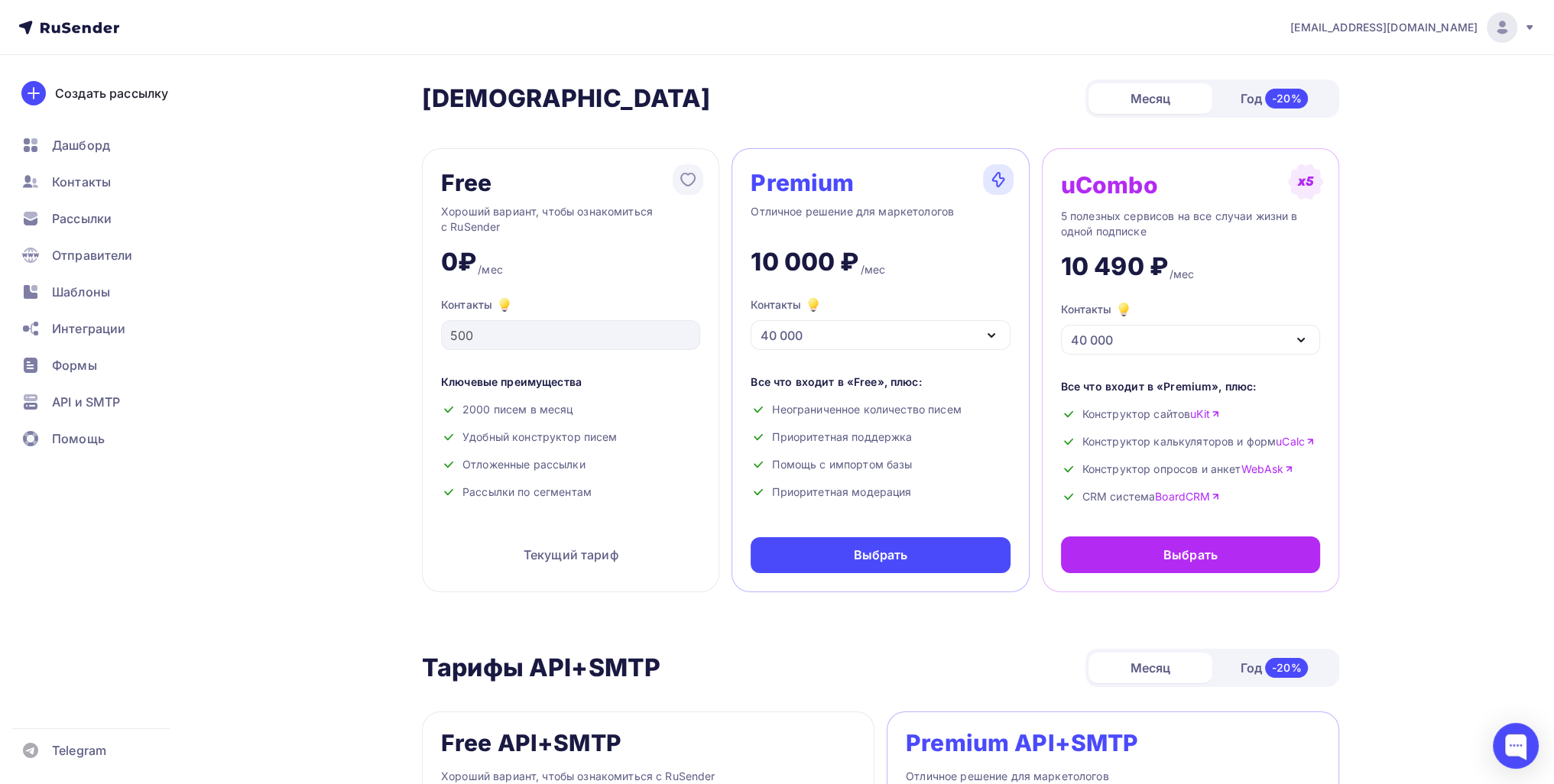
click at [774, 309] on div "Контакты" at bounding box center [787, 305] width 72 height 18
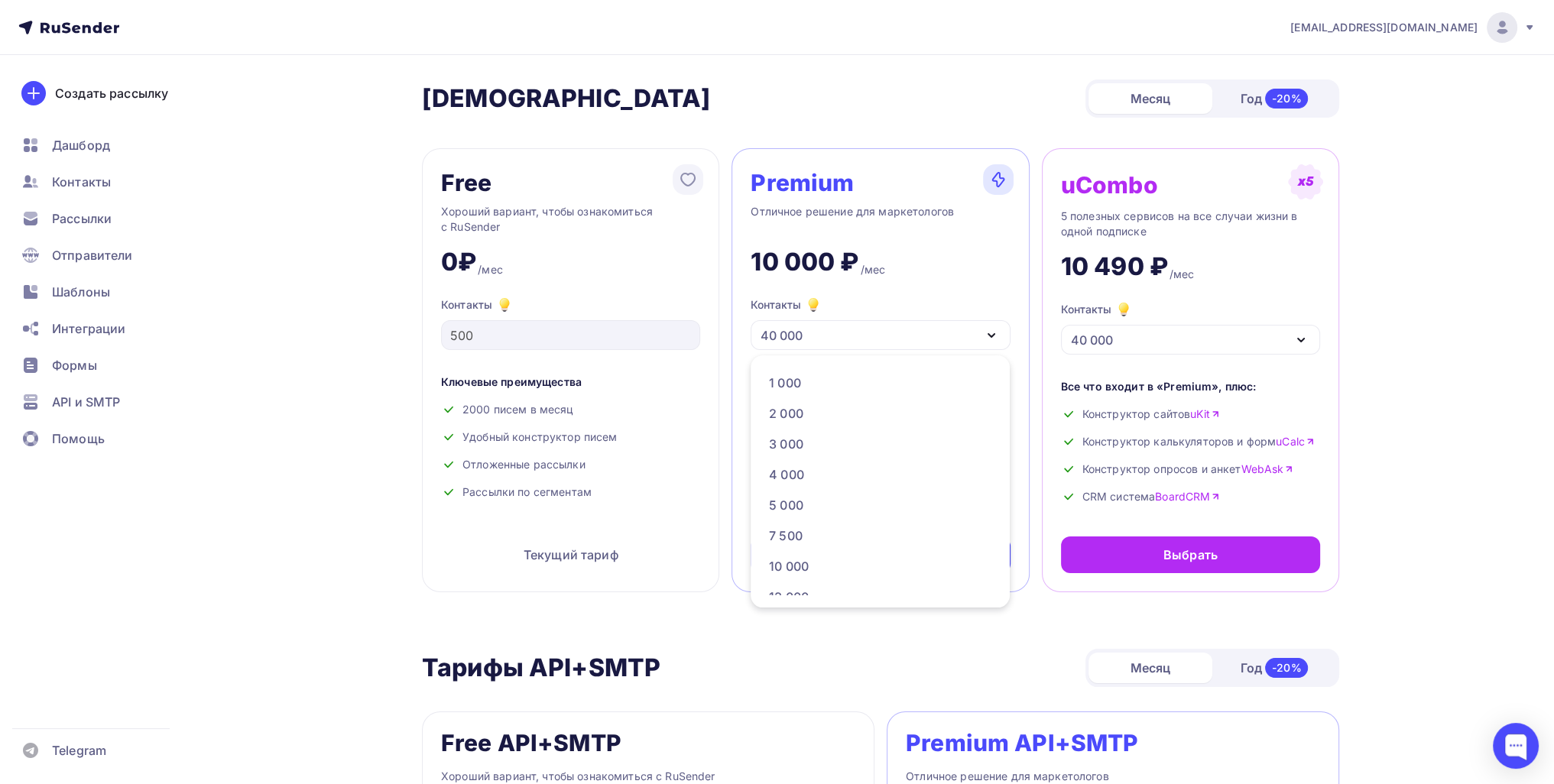
click at [802, 679] on div "25 000" at bounding box center [789, 688] width 42 height 18
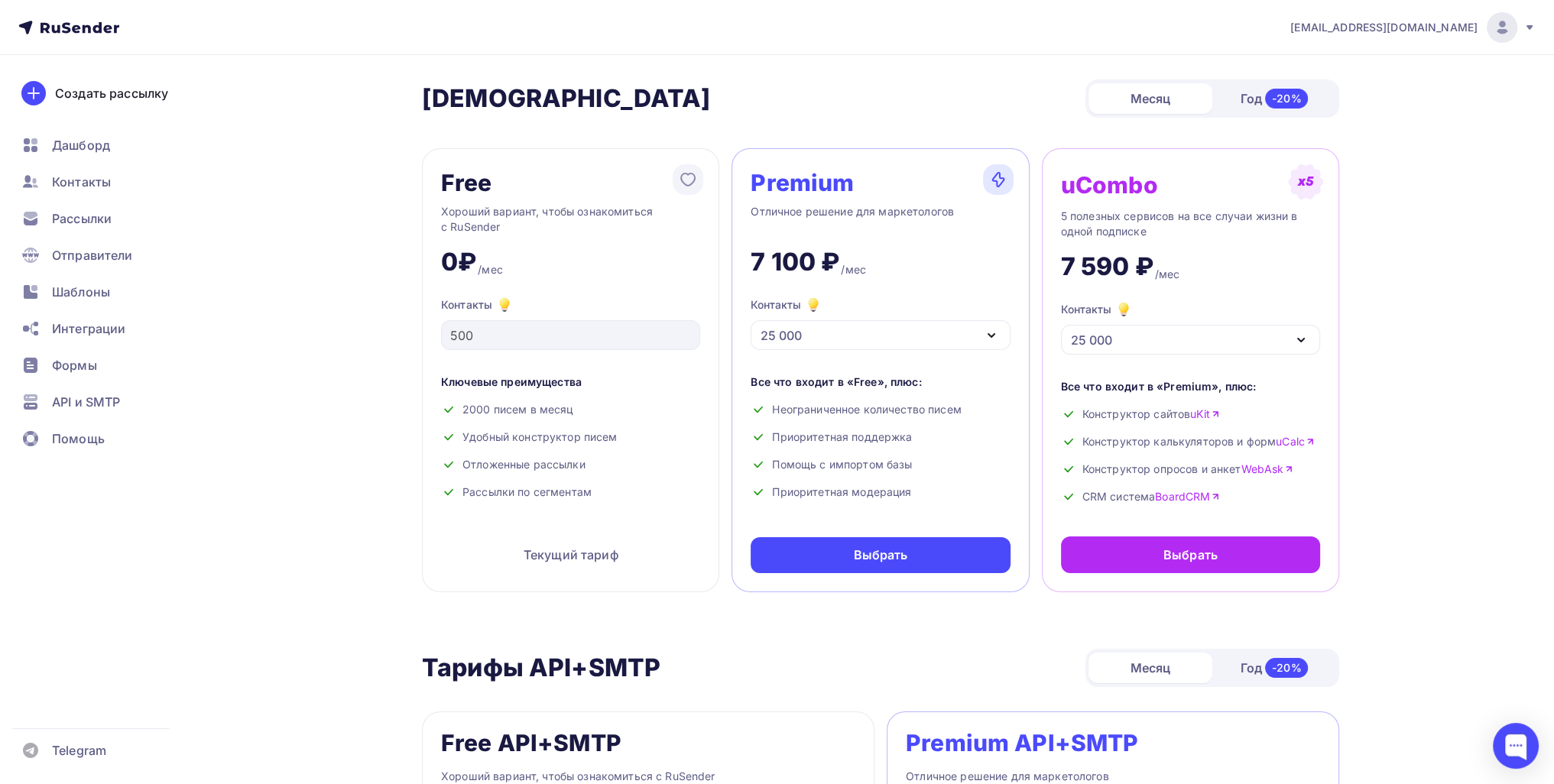
click at [807, 340] on div "25 000" at bounding box center [880, 335] width 259 height 30
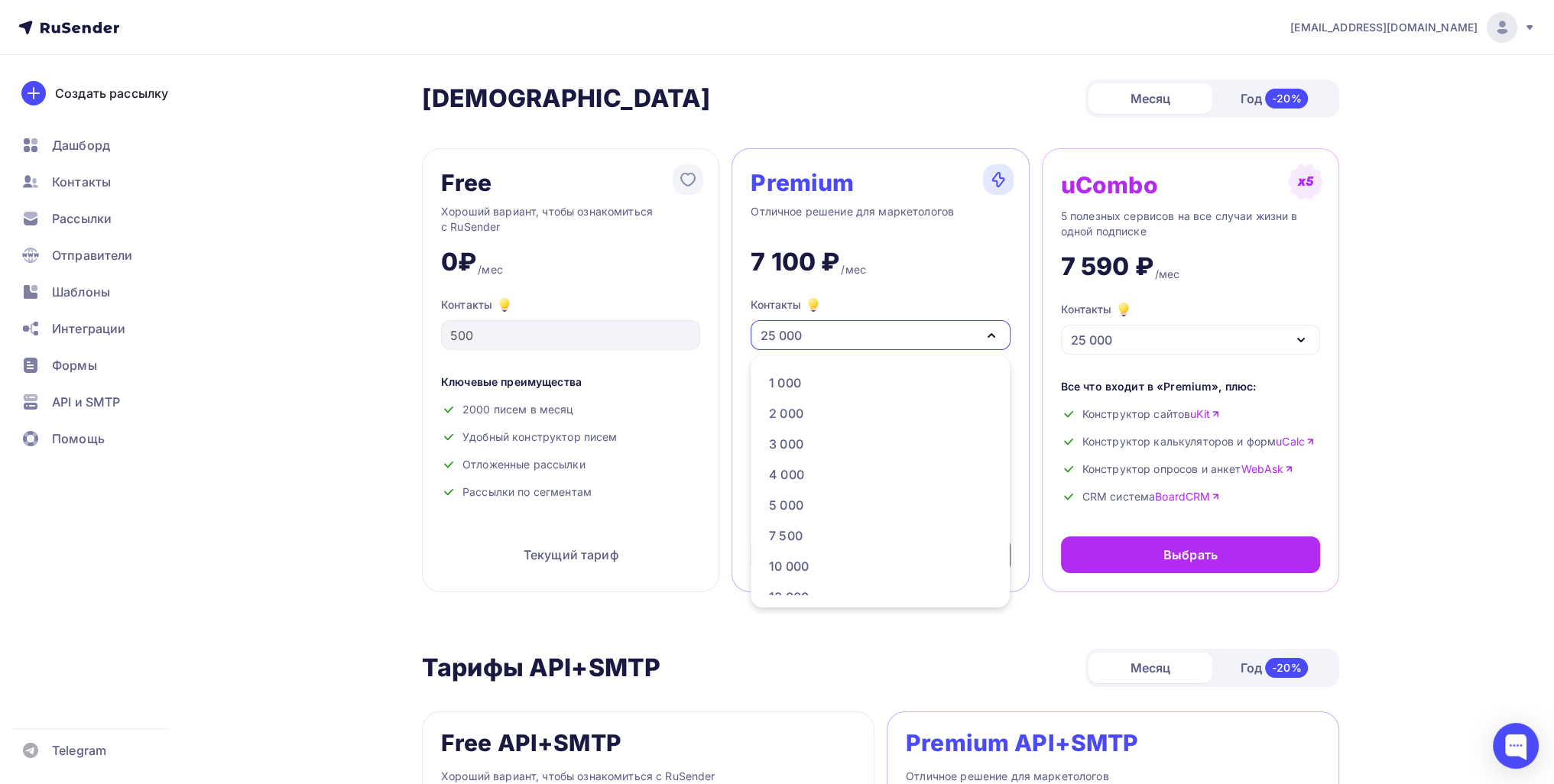
click at [837, 771] on div "40 000" at bounding box center [879, 780] width 221 height 18
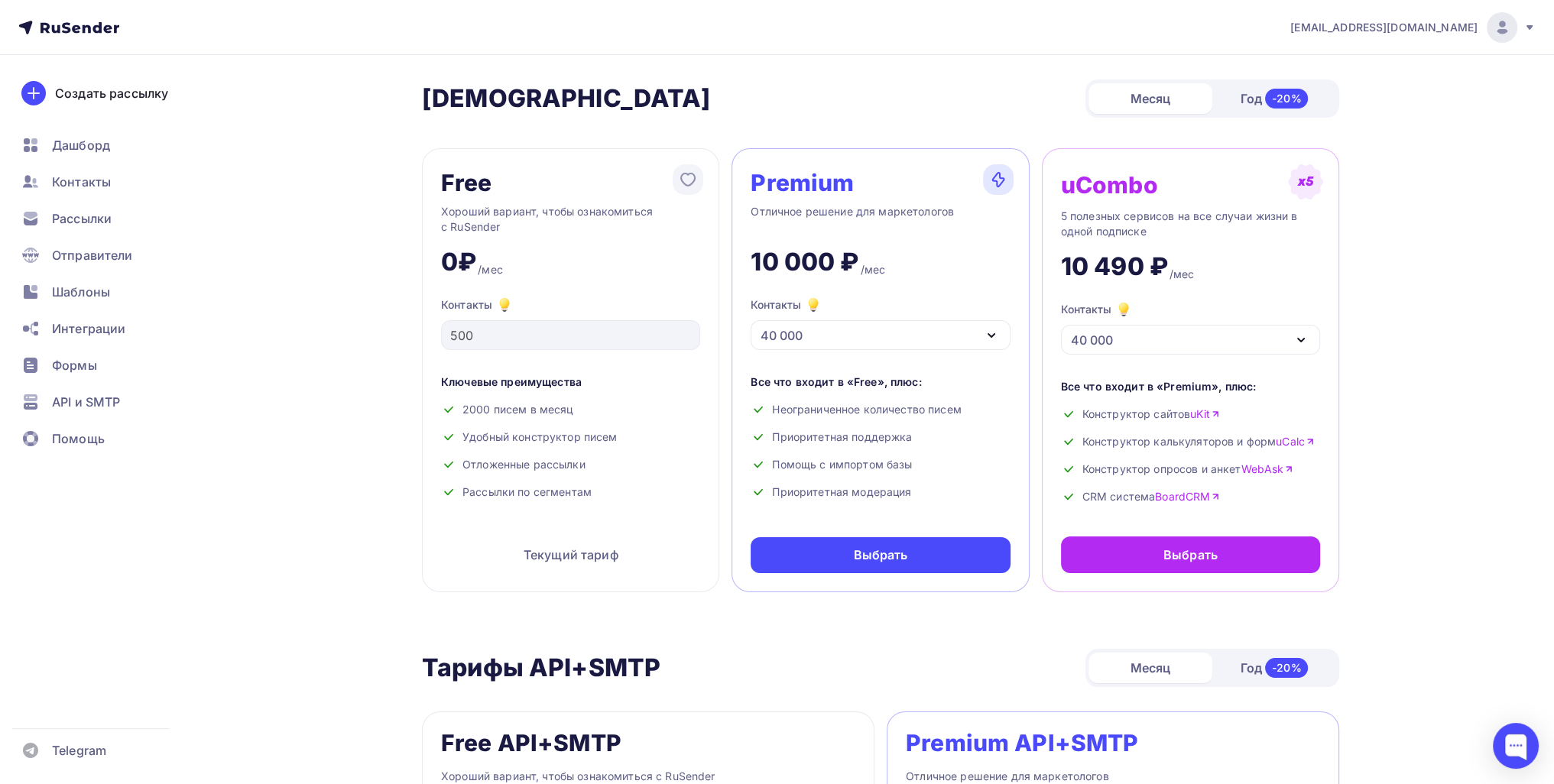
click at [813, 347] on div "40 000" at bounding box center [880, 335] width 259 height 30
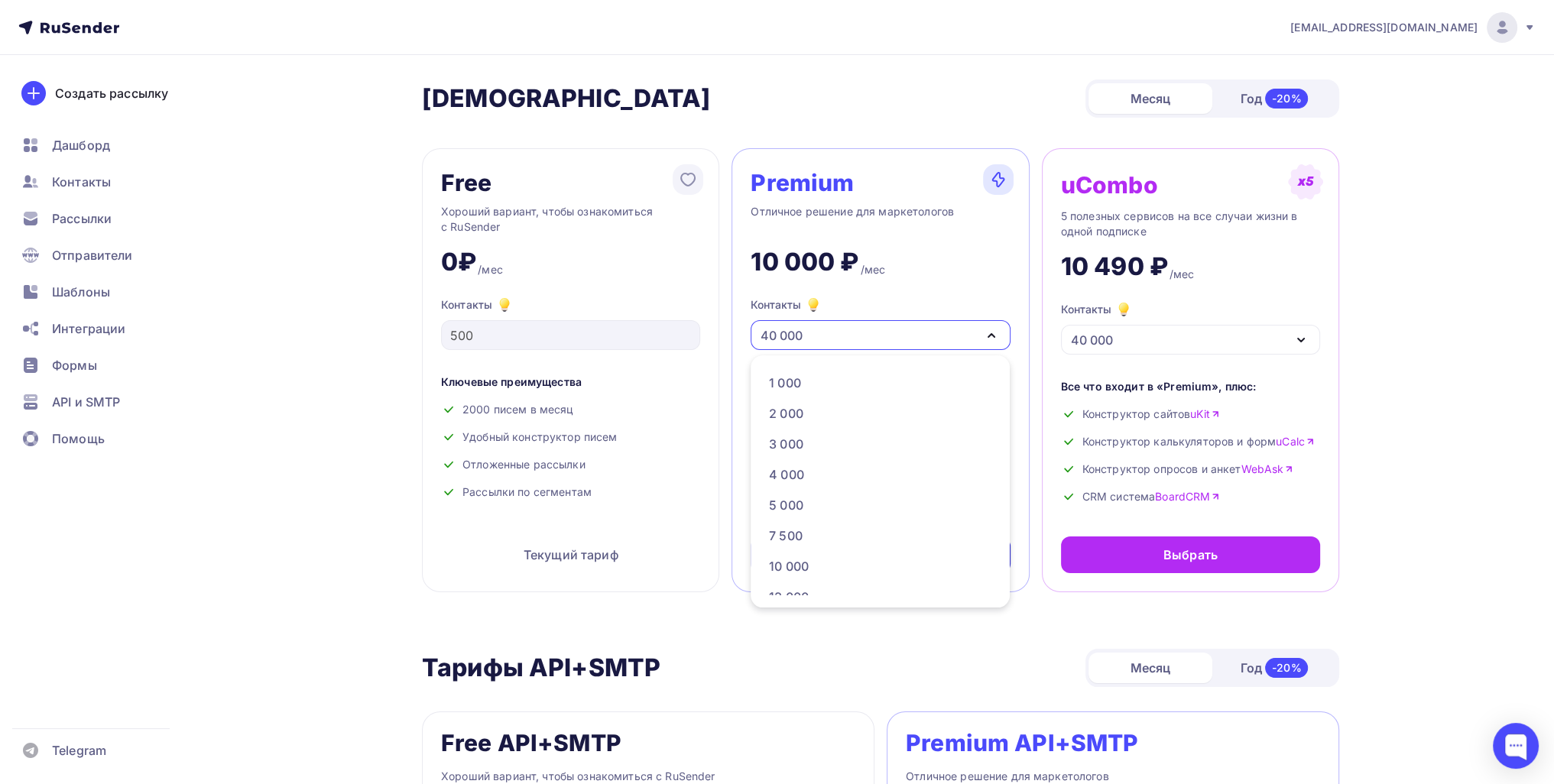
drag, startPoint x: 823, startPoint y: 582, endPoint x: 820, endPoint y: 560, distance: 22.2
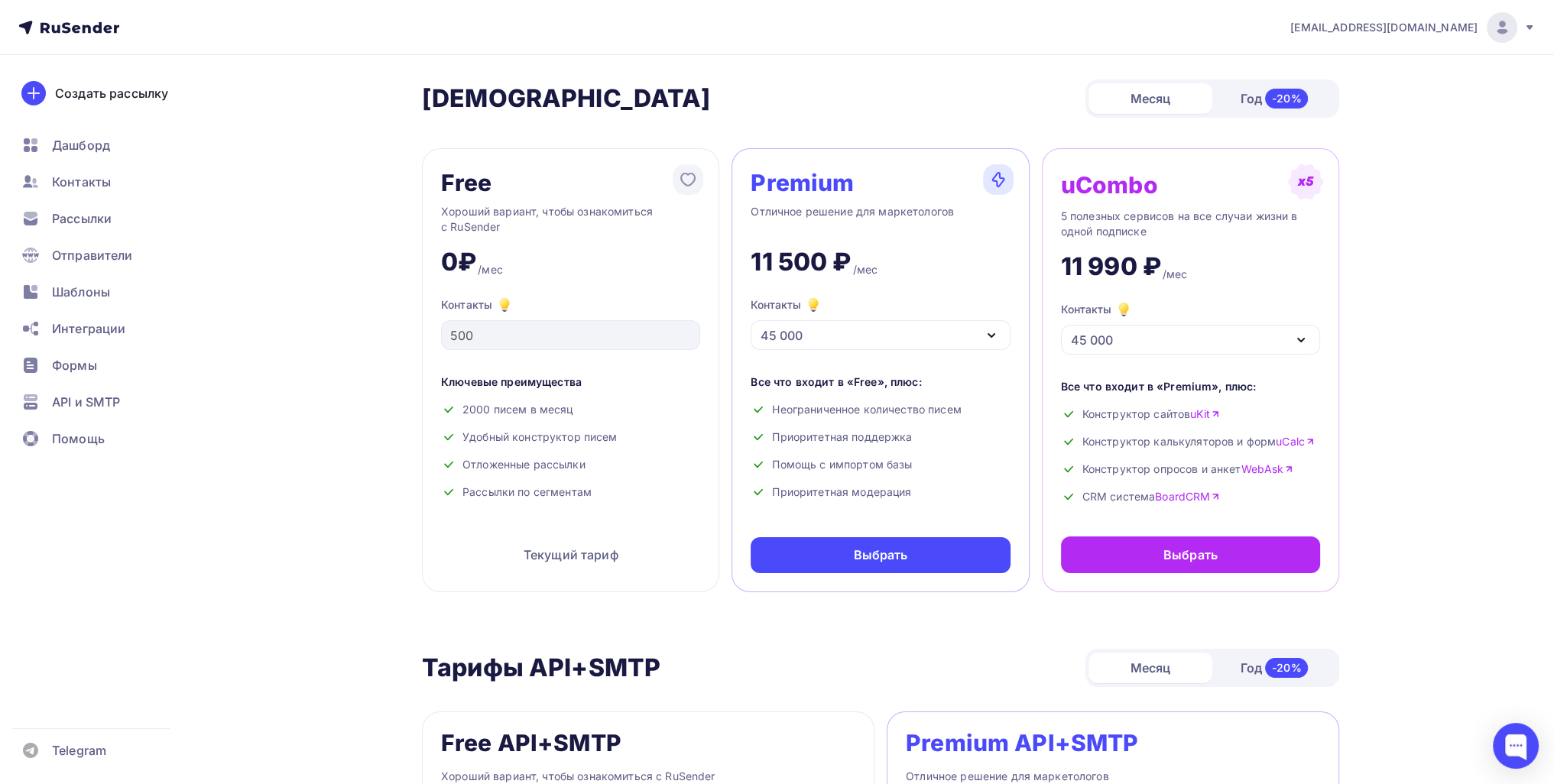
click at [812, 330] on div "45 000" at bounding box center [880, 335] width 259 height 30
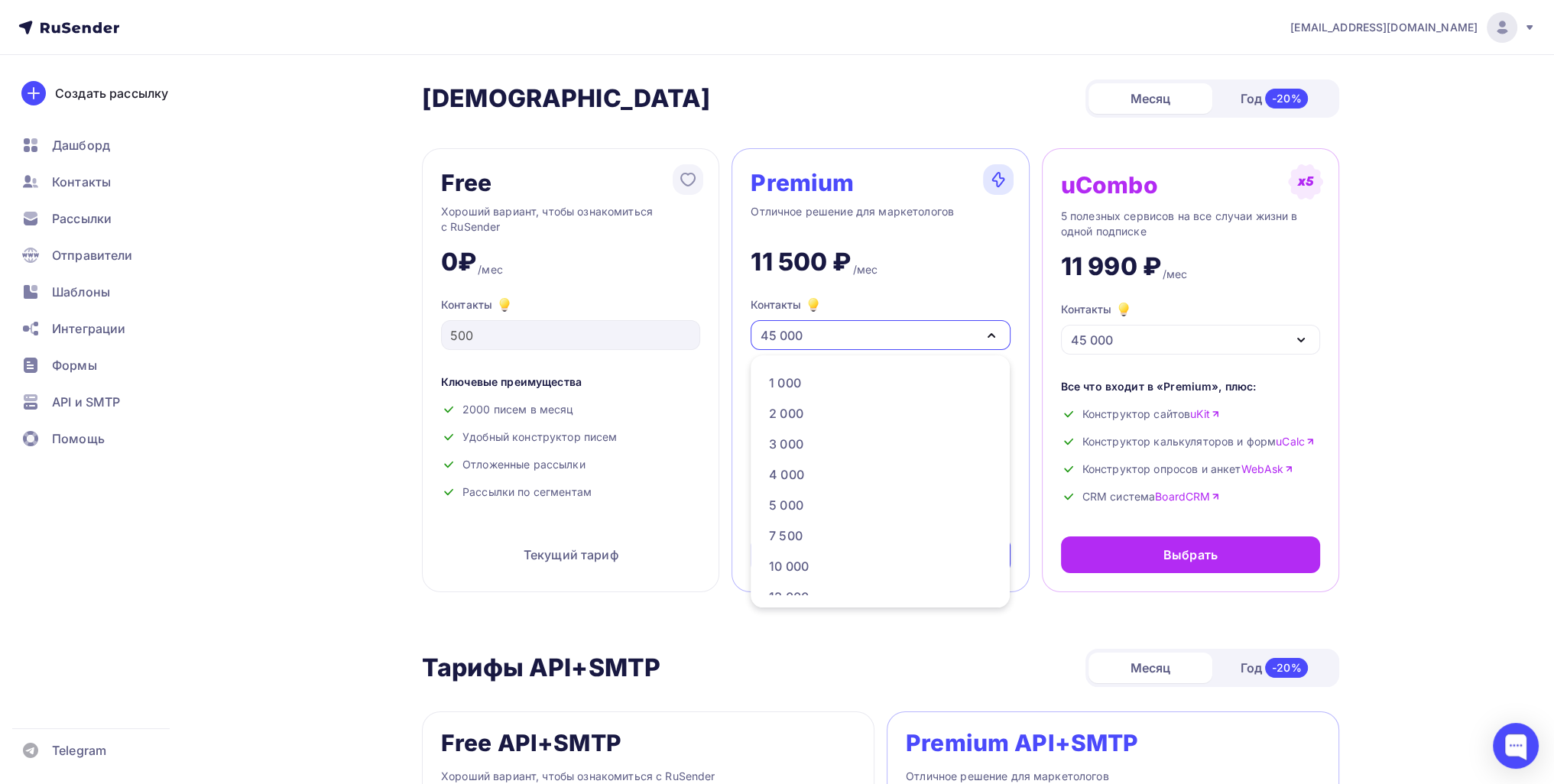
click at [819, 771] on div "40 000" at bounding box center [879, 780] width 221 height 18
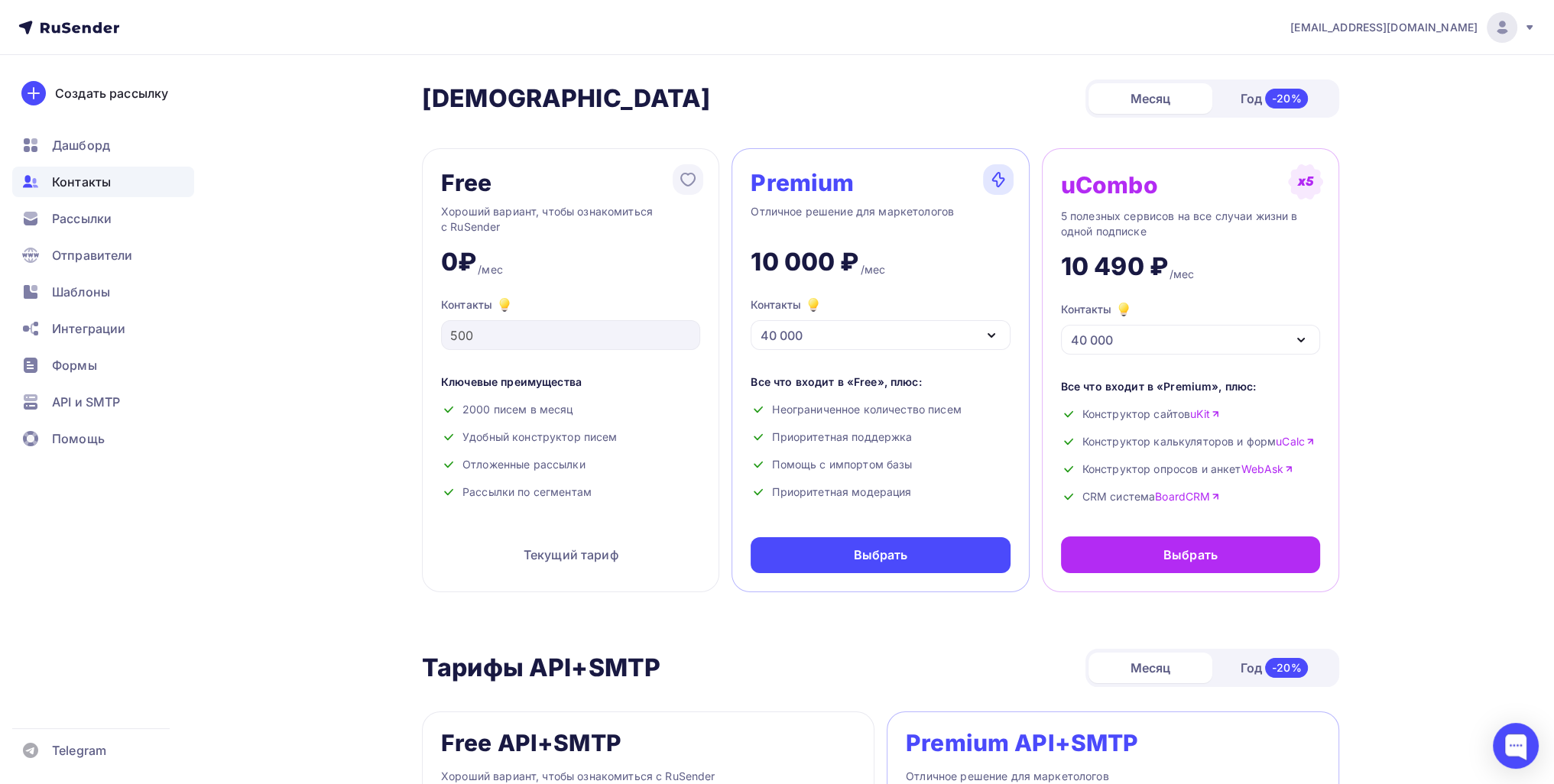
drag, startPoint x: 67, startPoint y: 182, endPoint x: 71, endPoint y: 170, distance: 12.6
click at [795, 332] on div "40 000" at bounding box center [781, 335] width 42 height 18
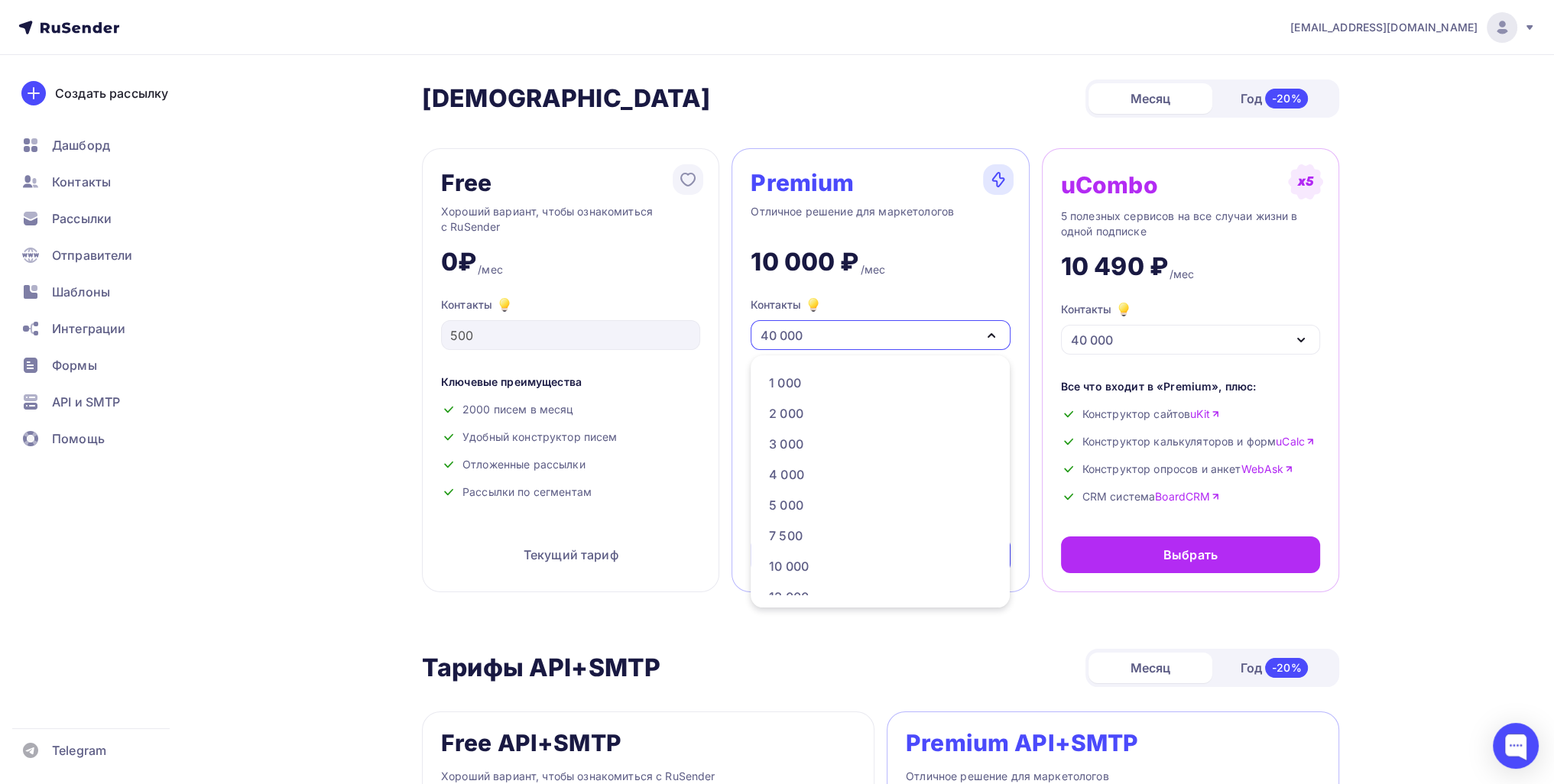
click at [820, 643] on link "20 000" at bounding box center [880, 658] width 240 height 30
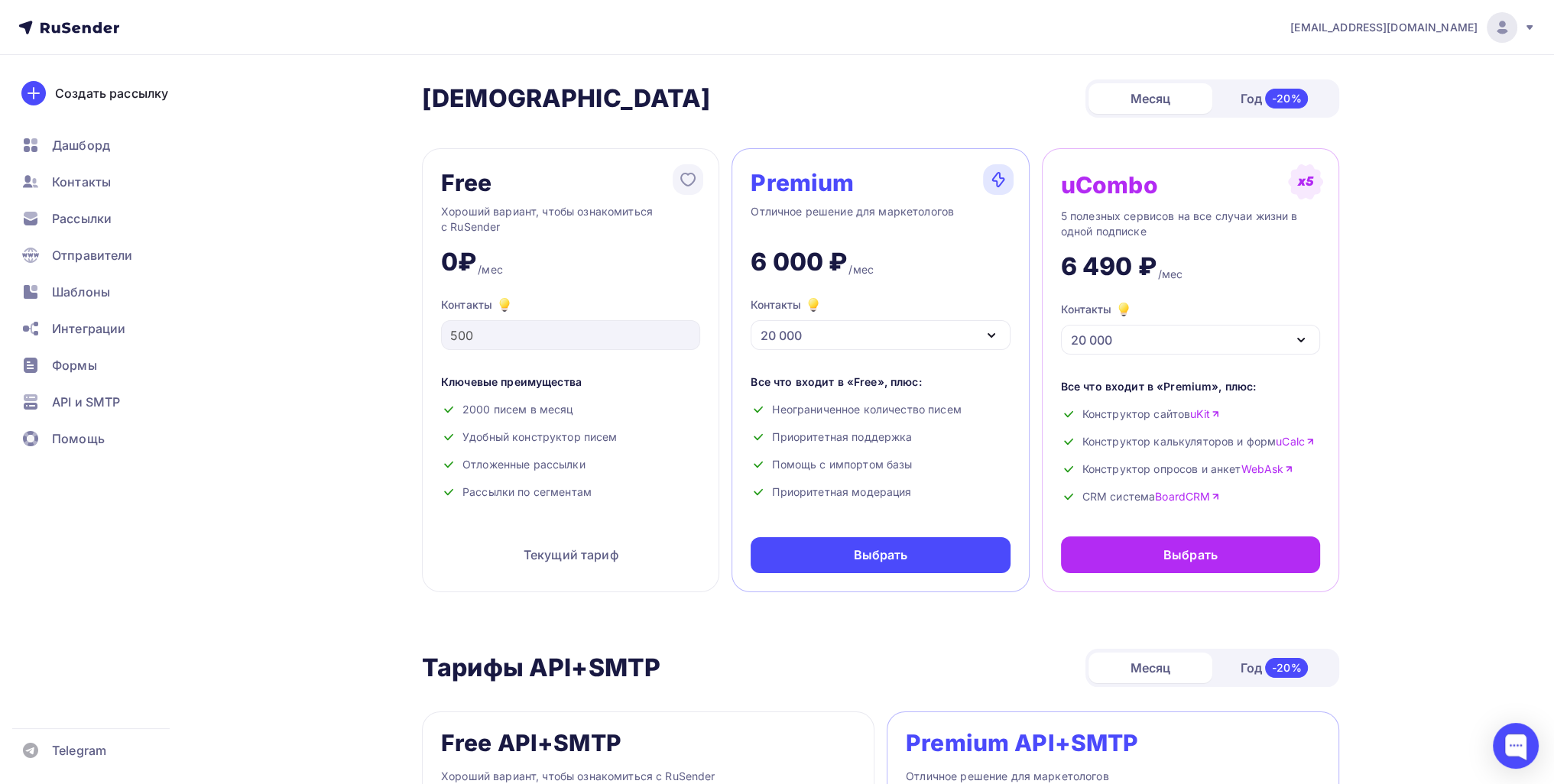
click at [820, 330] on div "20 000" at bounding box center [880, 335] width 259 height 30
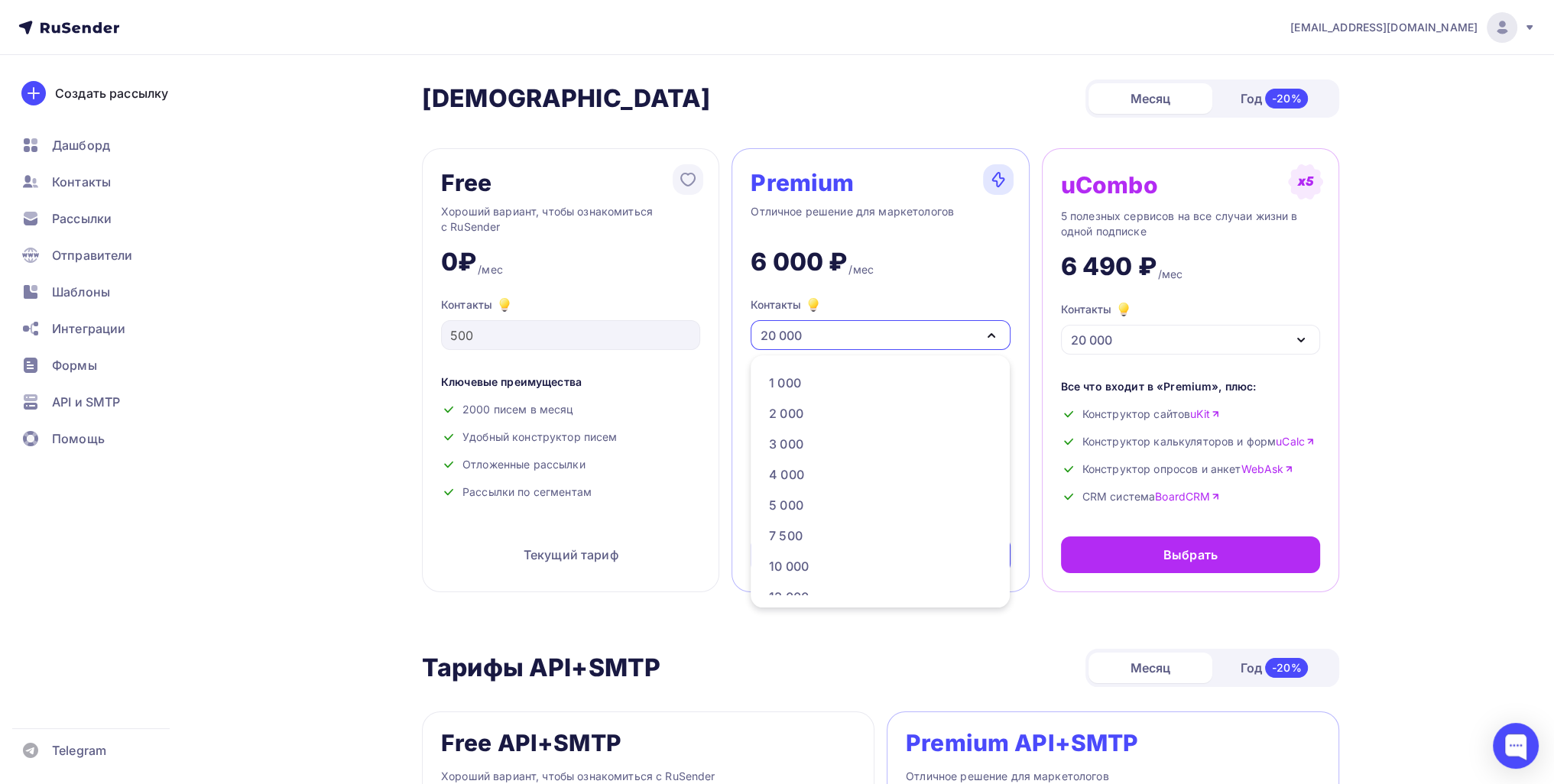
click at [845, 710] on div "30 000" at bounding box center [879, 719] width 221 height 18
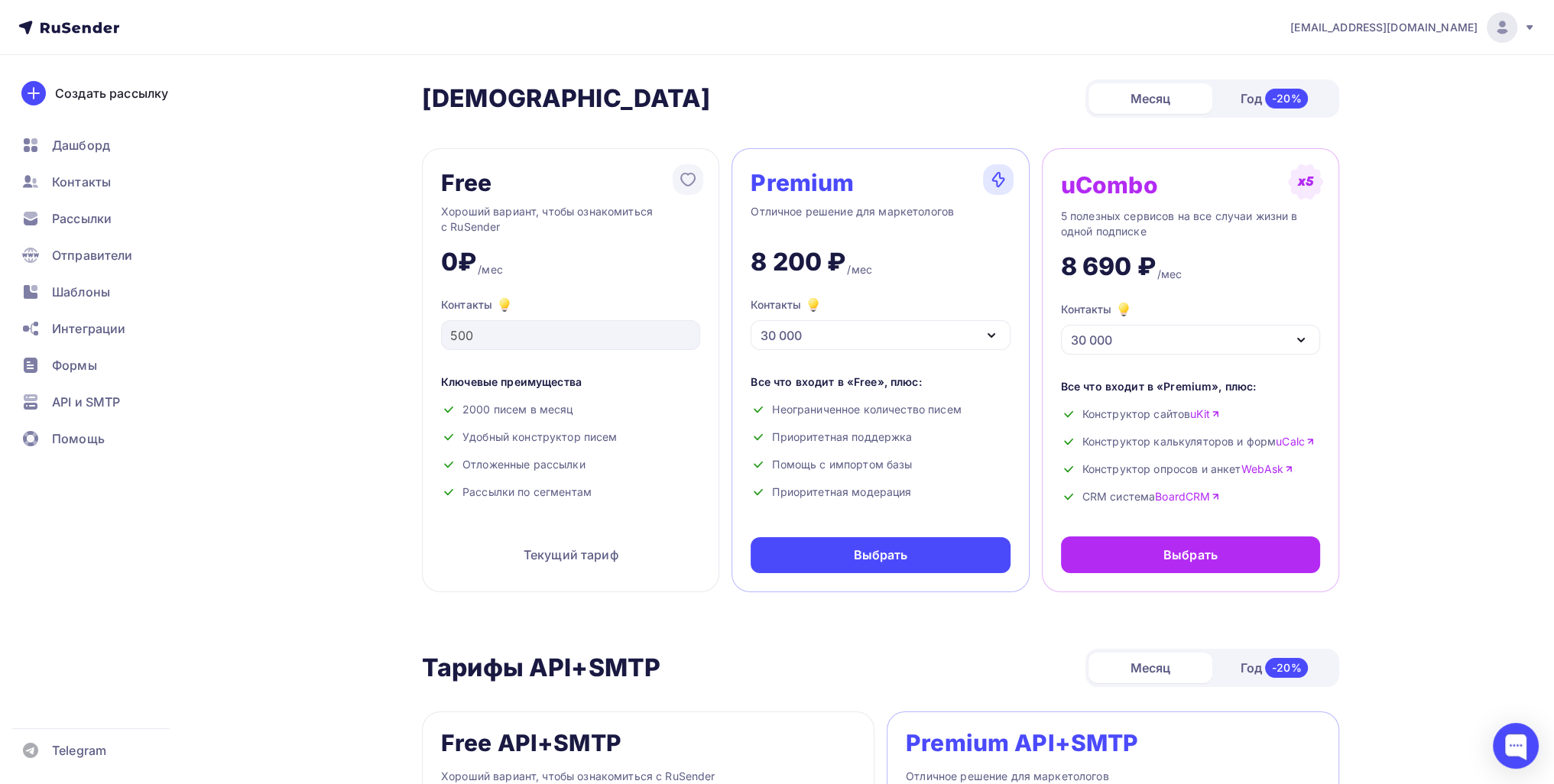
click at [829, 339] on div "30 000" at bounding box center [880, 335] width 259 height 30
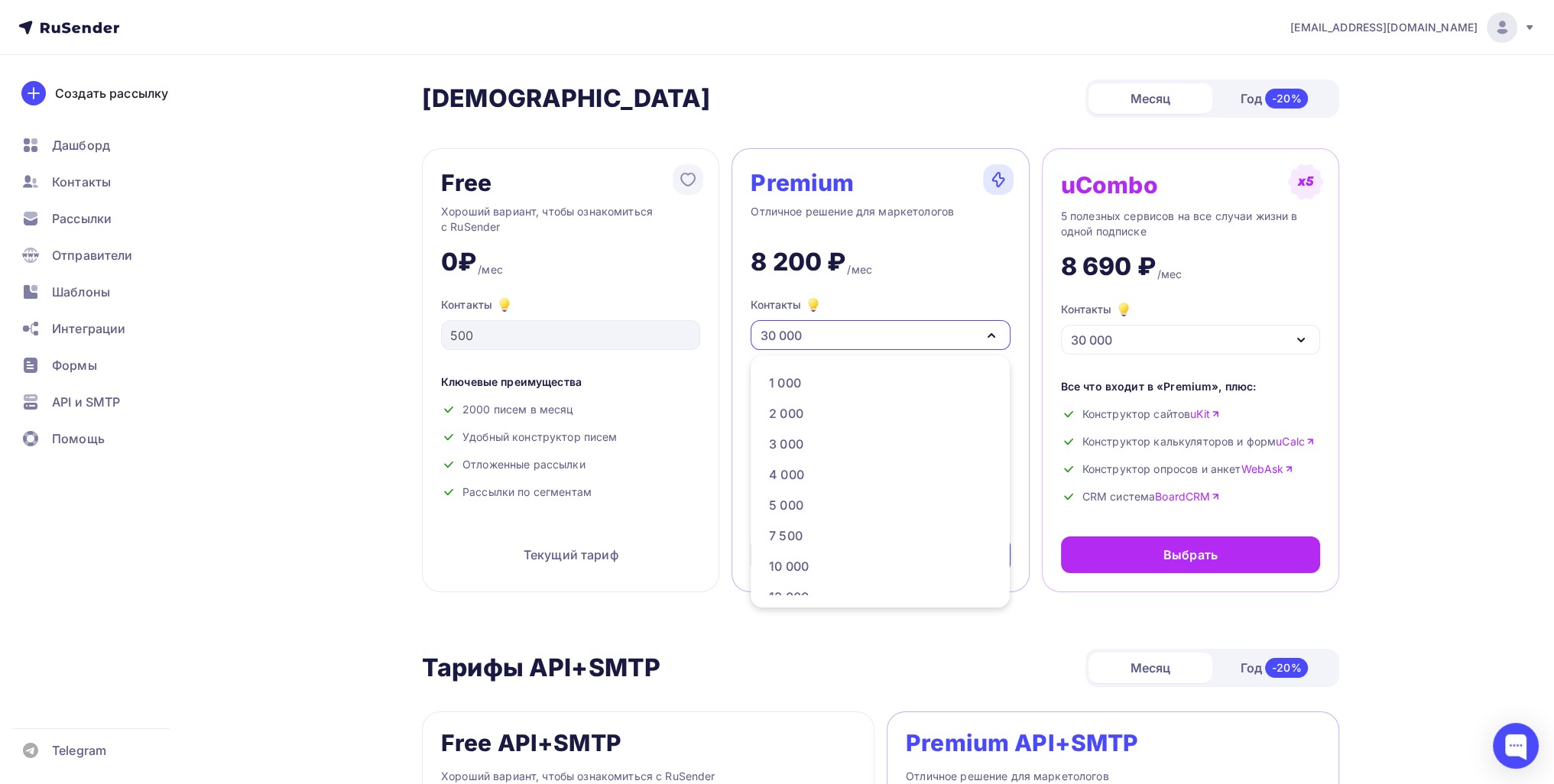
click at [802, 643] on link "20 000" at bounding box center [880, 658] width 240 height 30
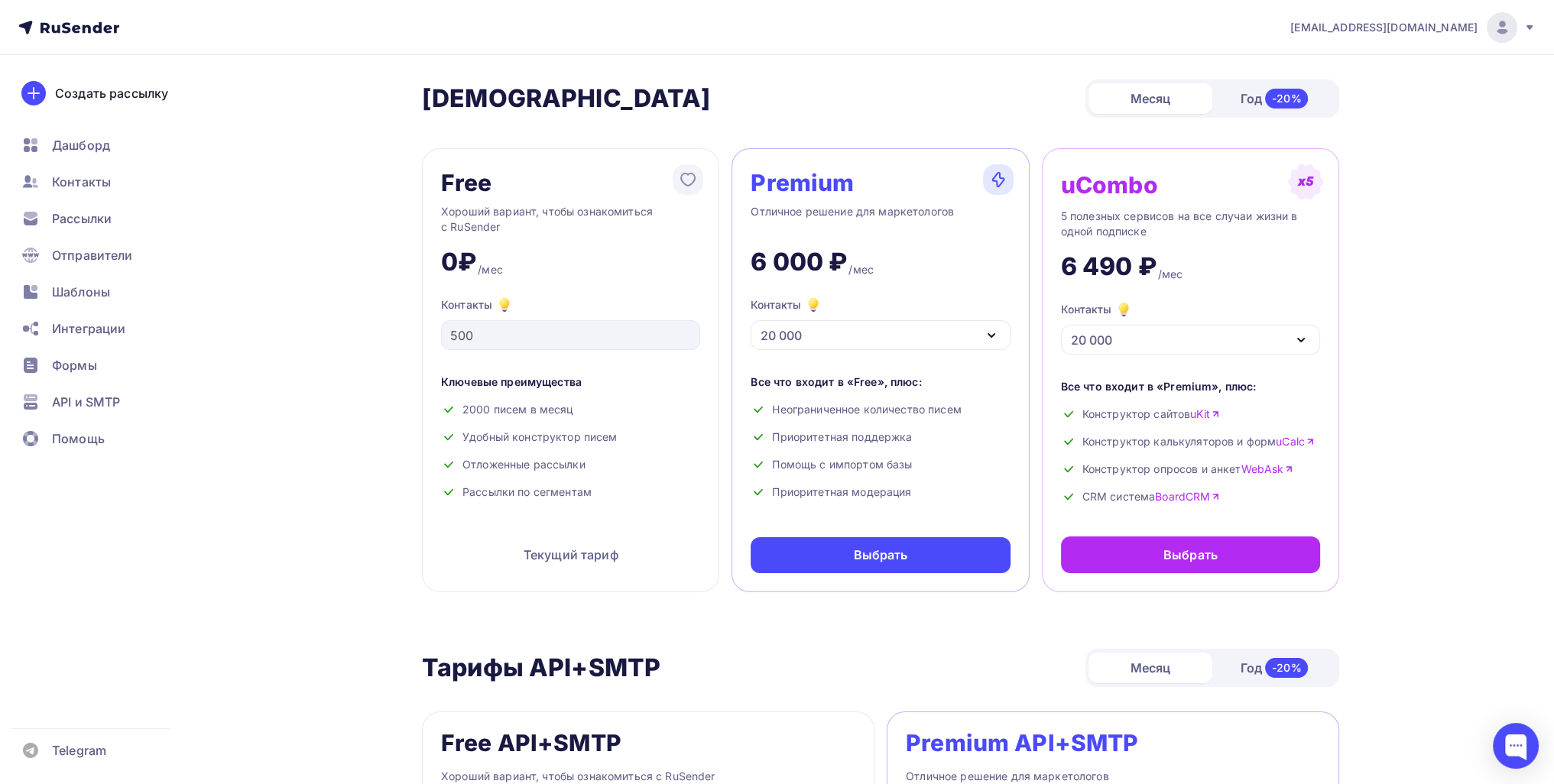
click at [1431, 31] on span "[EMAIL_ADDRESS][DOMAIN_NAME]" at bounding box center [1384, 27] width 187 height 16
click at [1359, 89] on link "[DEMOGRAPHIC_DATA]" at bounding box center [1398, 98] width 257 height 30
click at [1388, 25] on span "[EMAIL_ADDRESS][DOMAIN_NAME]" at bounding box center [1384, 27] width 187 height 16
click at [1345, 104] on span "[DEMOGRAPHIC_DATA]" at bounding box center [1377, 98] width 140 height 18
click at [110, 144] on div "Дашборд" at bounding box center [103, 144] width 182 height 30
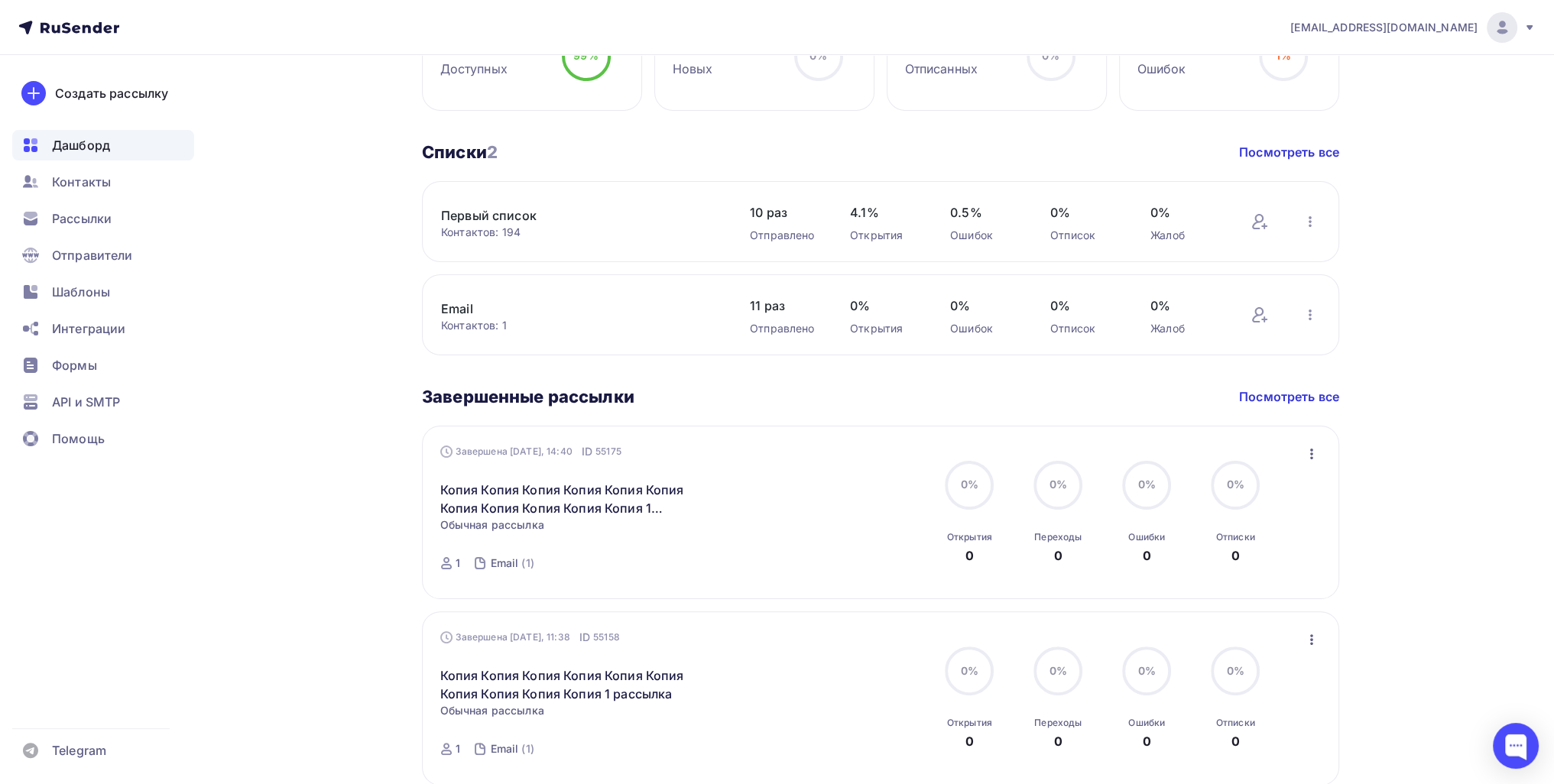
scroll to position [688, 0]
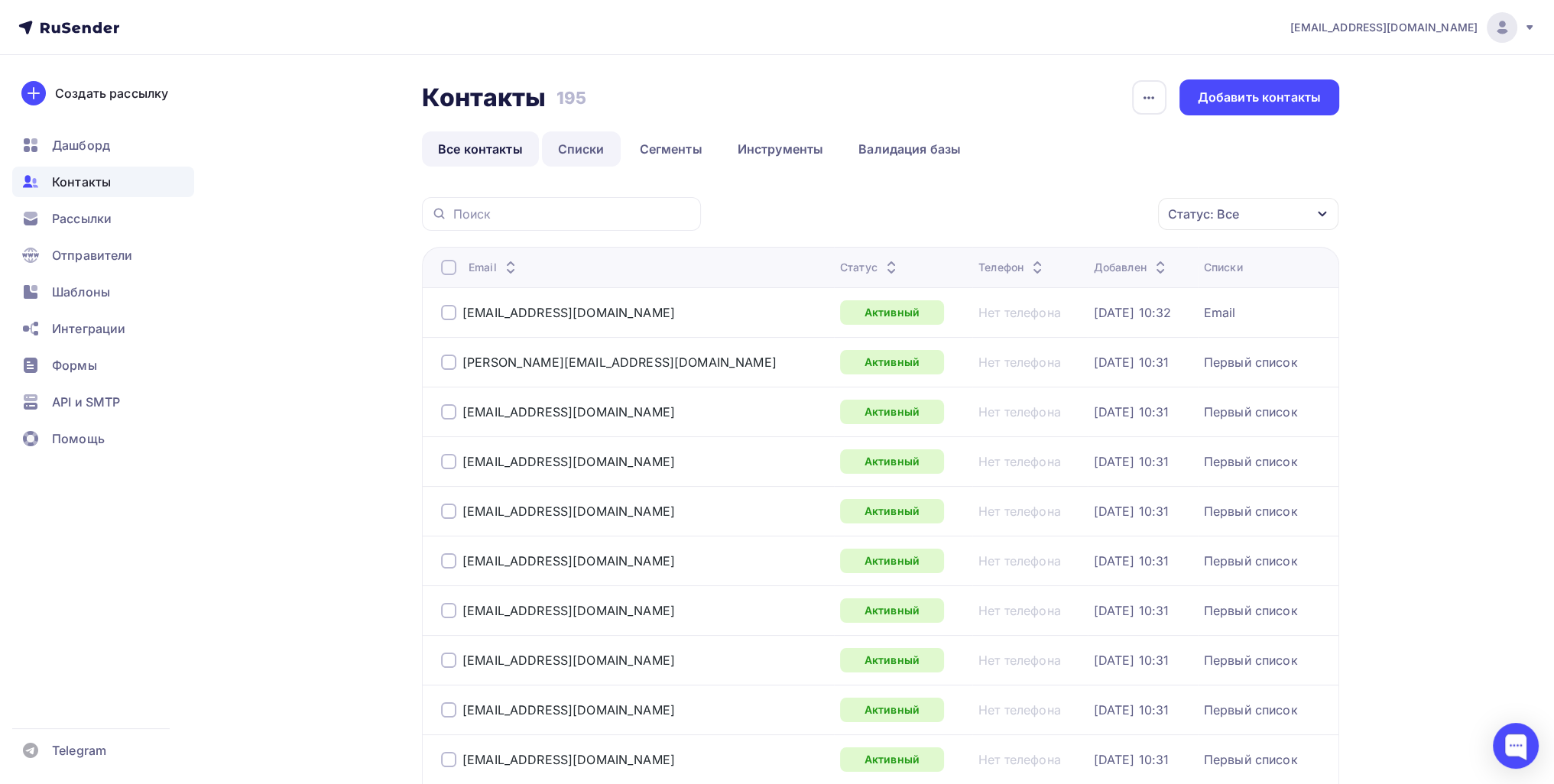
click at [586, 157] on link "Списки" at bounding box center [582, 148] width 79 height 35
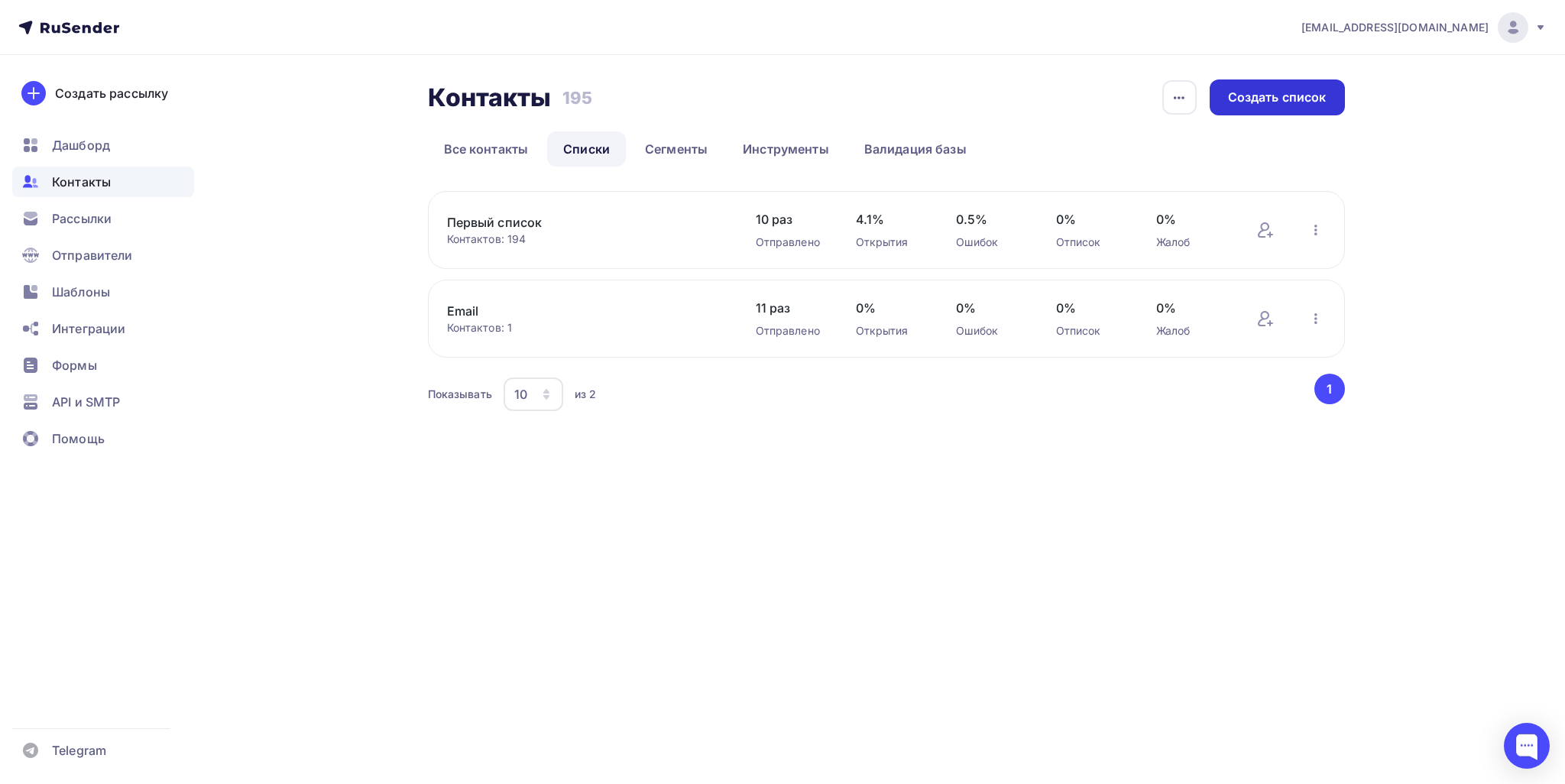
click at [1238, 95] on div "Создать список" at bounding box center [1277, 97] width 98 height 17
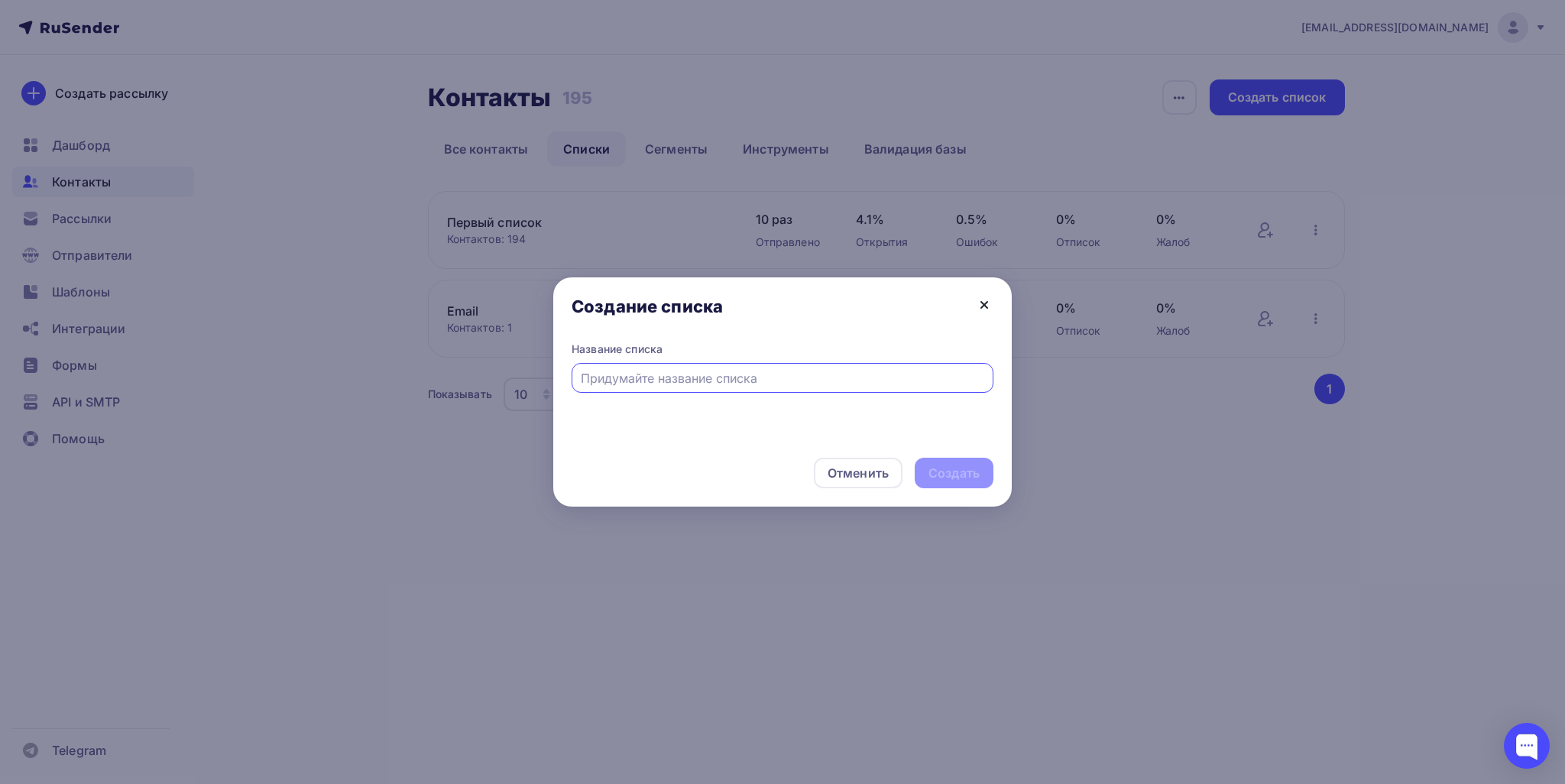
click at [992, 301] on icon at bounding box center [984, 305] width 18 height 18
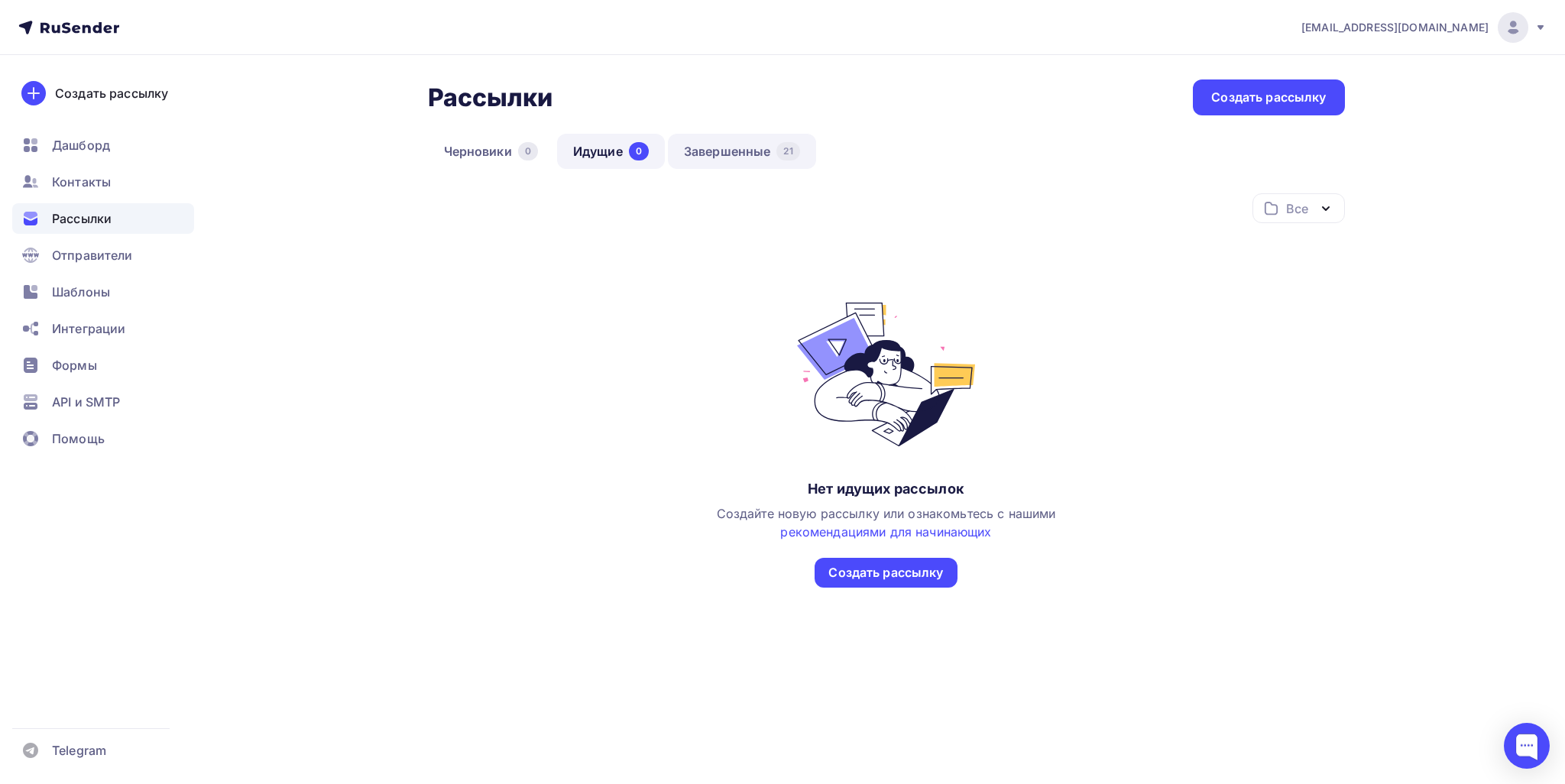
click at [709, 138] on link "Завершенные 21" at bounding box center [741, 151] width 148 height 35
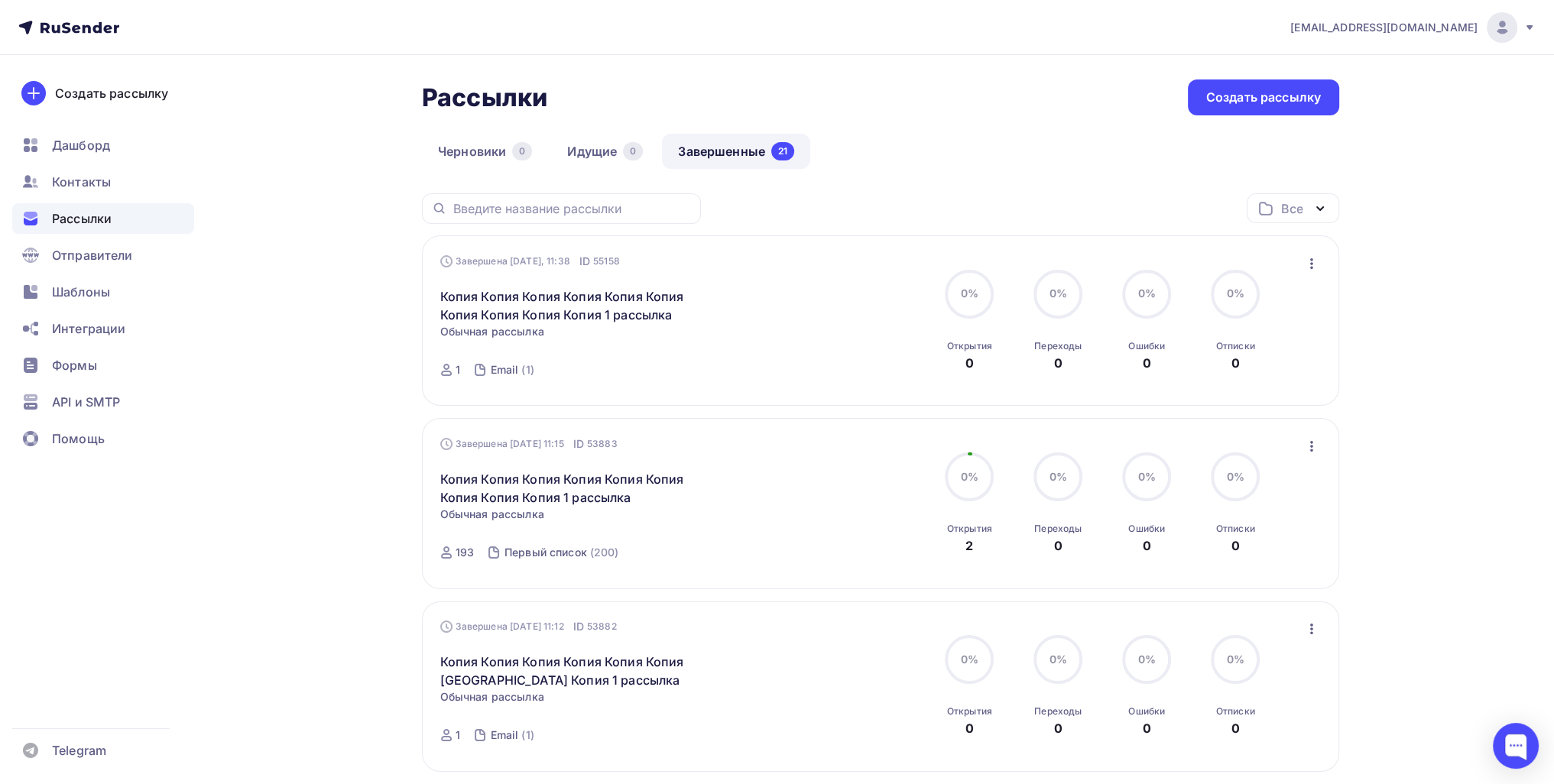
click at [1308, 263] on icon "button" at bounding box center [1312, 263] width 18 height 18
click at [1238, 358] on div "Копировать в новую" at bounding box center [1241, 363] width 157 height 18
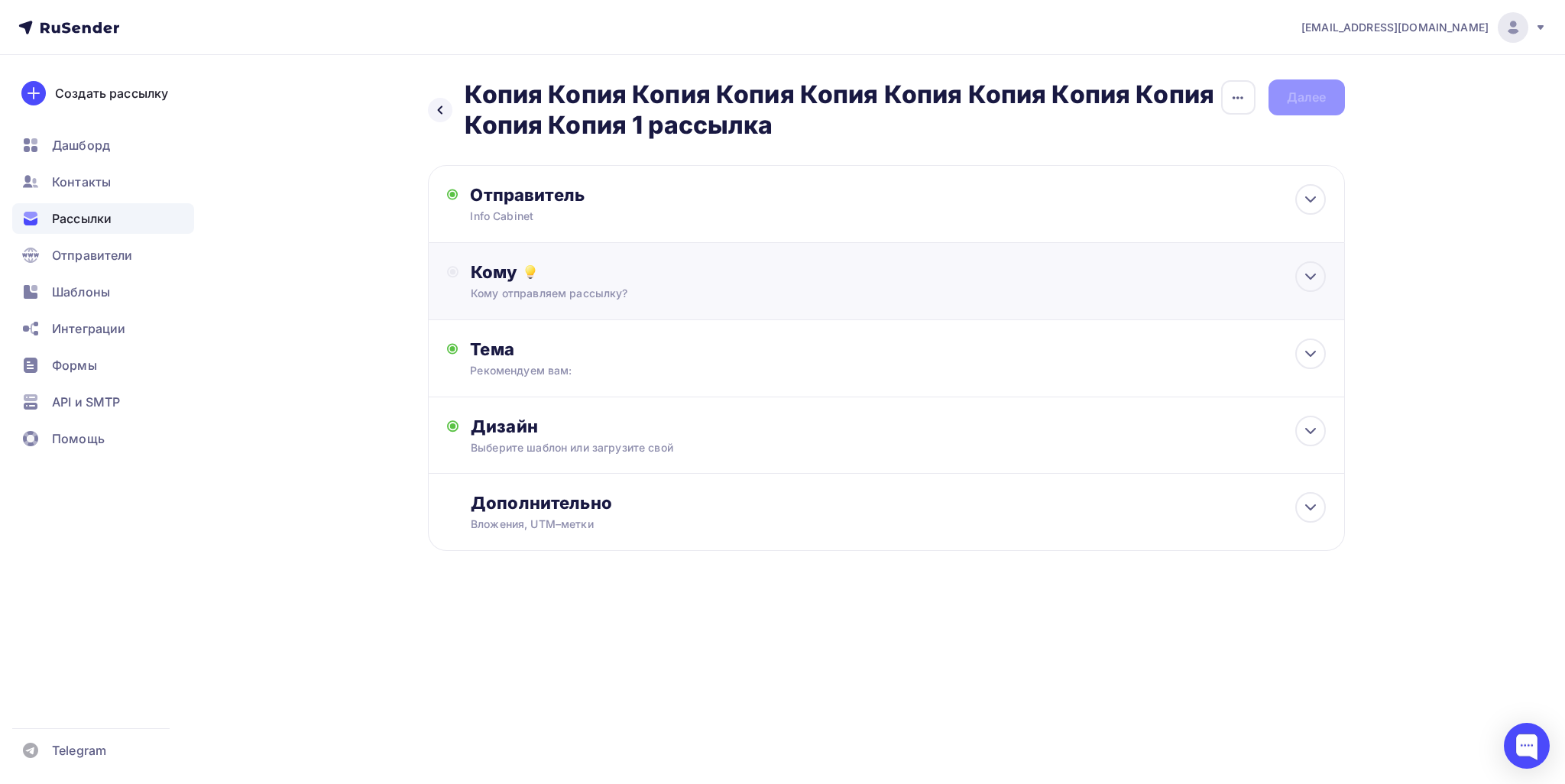
click at [650, 294] on div "Кому отправляем рассылку?" at bounding box center [856, 294] width 769 height 16
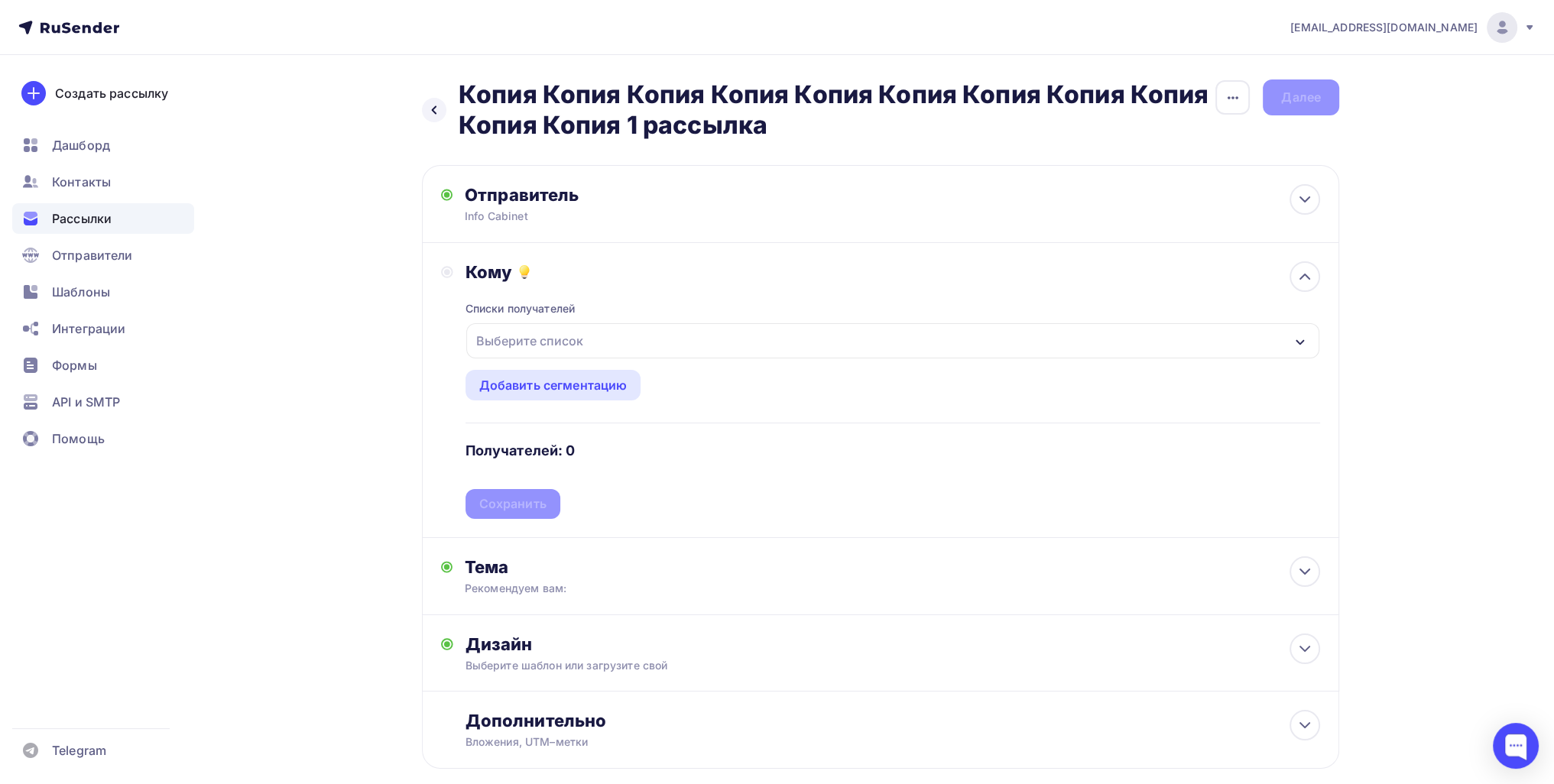
click at [508, 342] on div "Выберите список" at bounding box center [529, 341] width 119 height 28
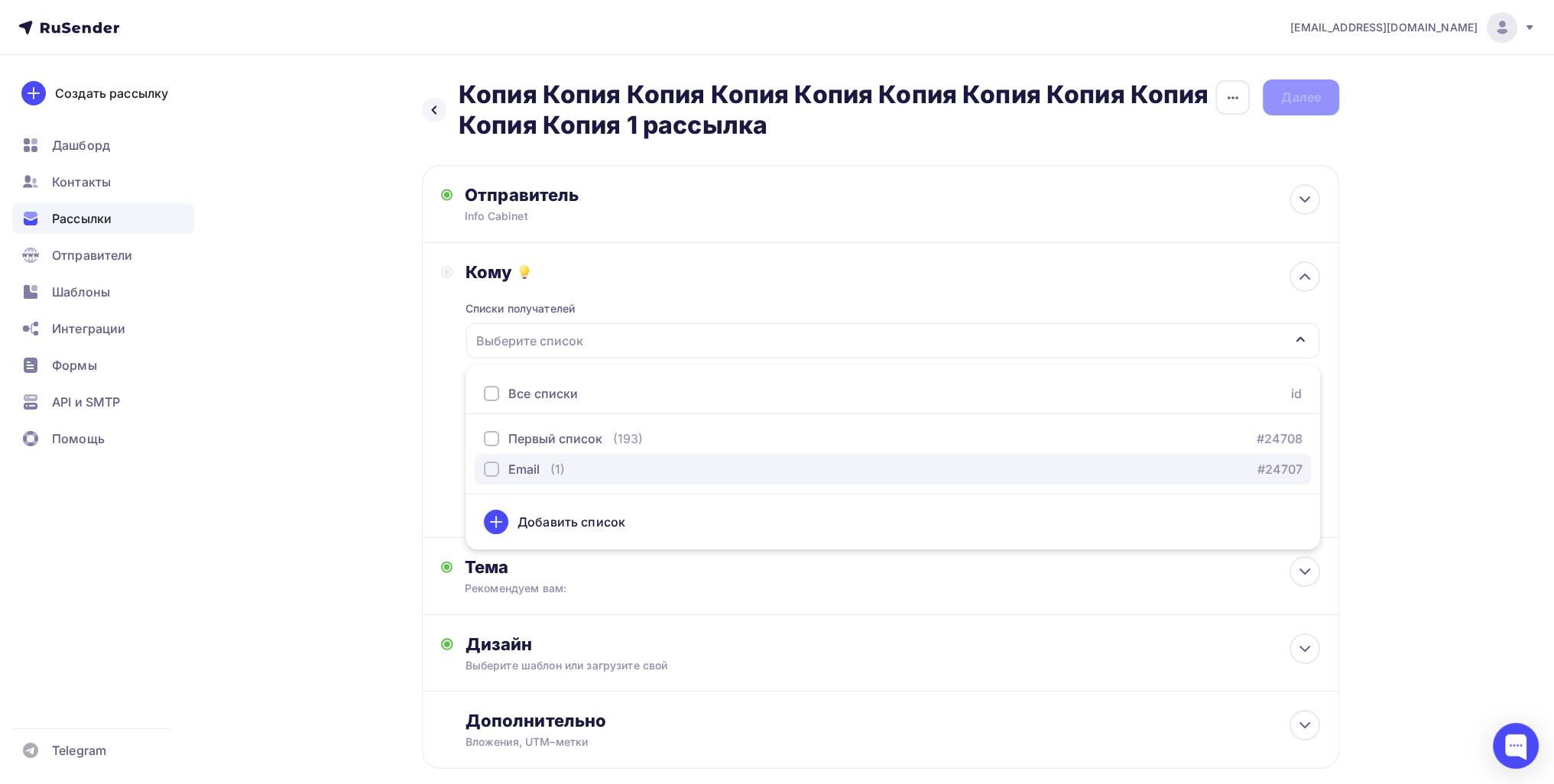
click at [493, 476] on div "Email" at bounding box center [512, 469] width 56 height 18
click at [388, 478] on div "Назад Копия Копия Копия Копия Копия Копия Копия Копия Копия Копия Копия 1 рассы…" at bounding box center [777, 461] width 1253 height 813
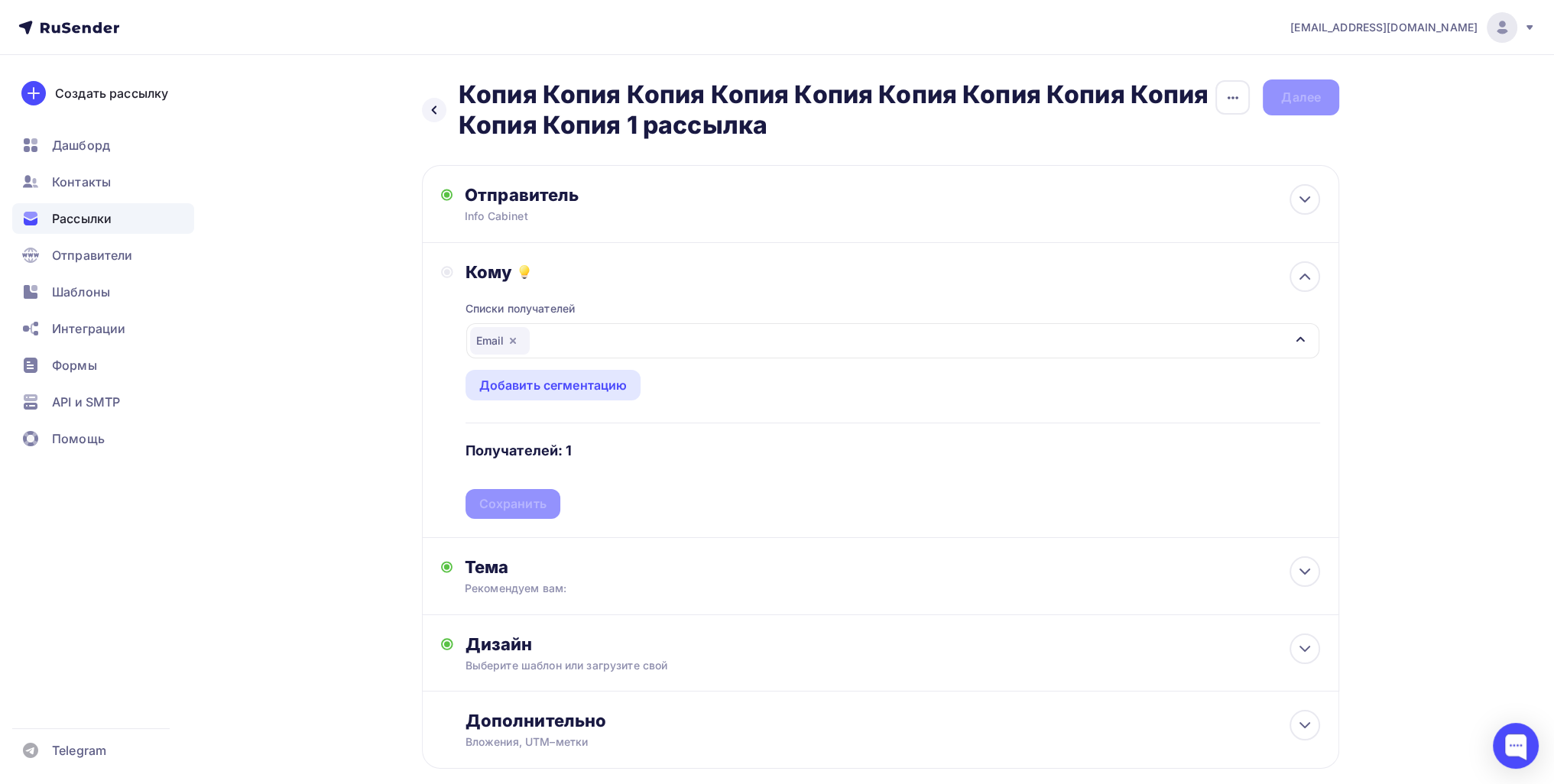
click at [527, 490] on div "Списки получателей Email Все списки id Первый список (193) #24708 Email (1) #24…" at bounding box center [893, 401] width 855 height 236
click at [530, 500] on div "Сохранить" at bounding box center [513, 504] width 67 height 17
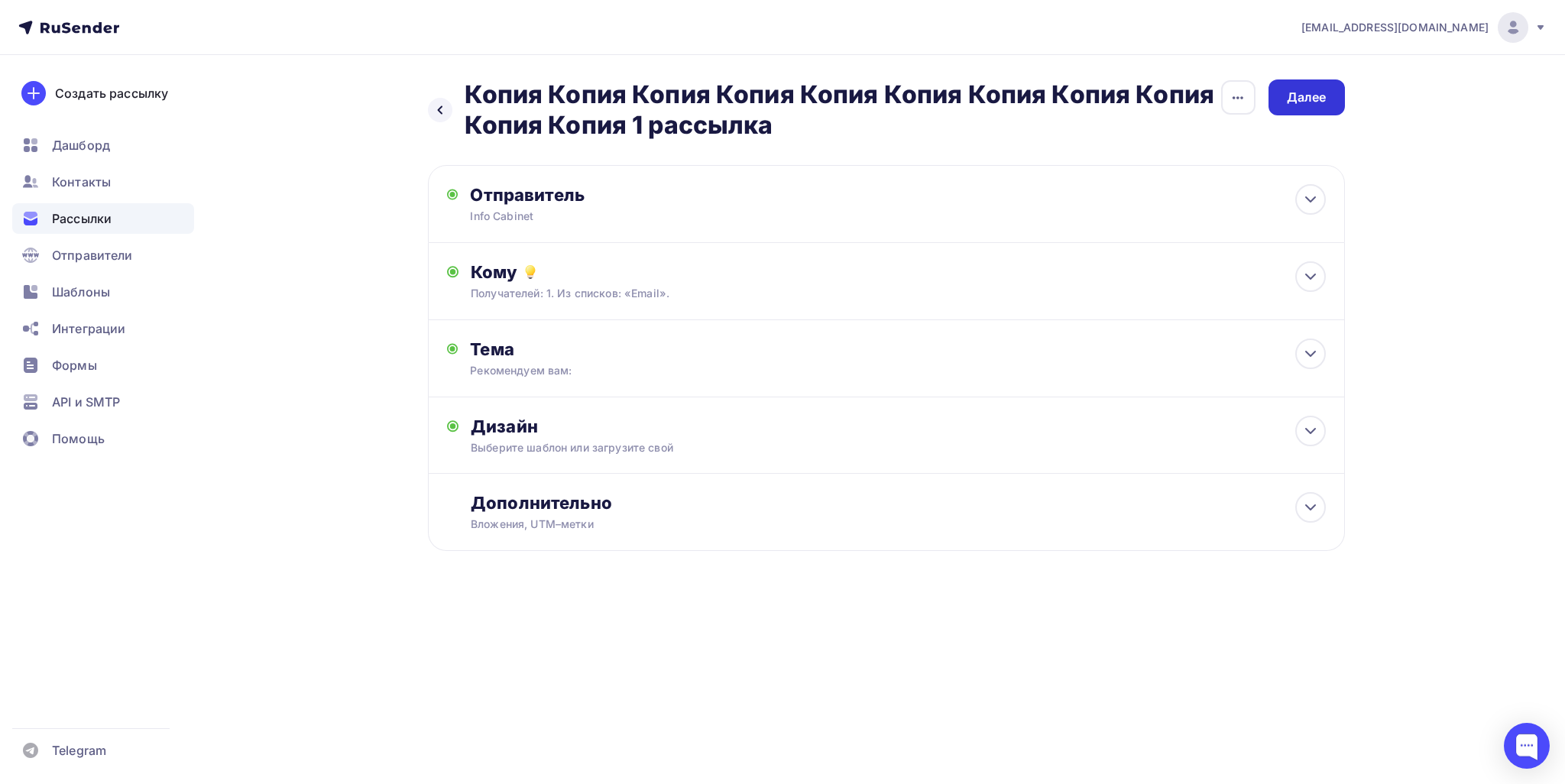
click at [1290, 97] on div "Далее" at bounding box center [1307, 97] width 39 height 17
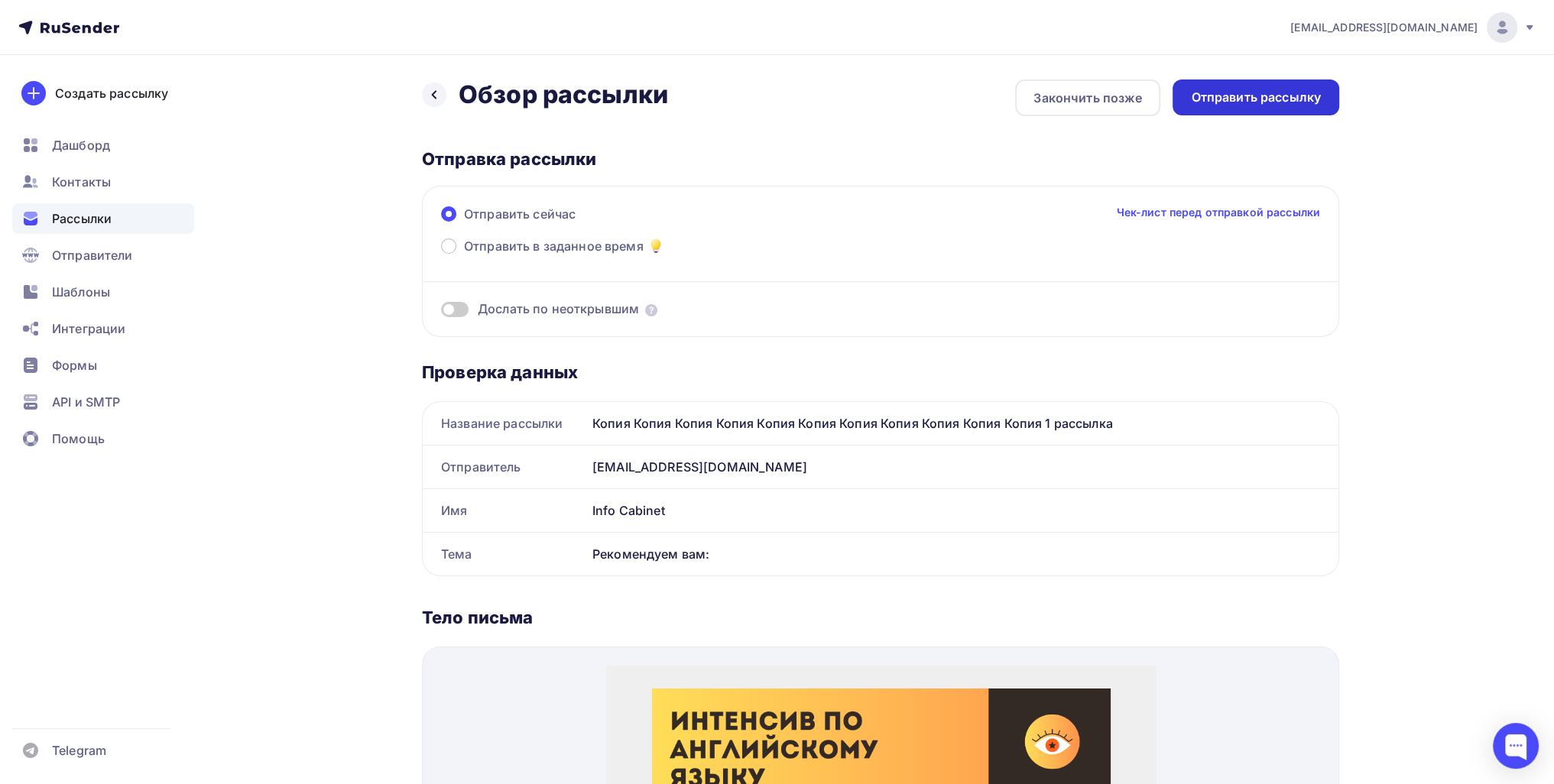
click at [1268, 98] on div "Отправить рассылку" at bounding box center [1256, 97] width 130 height 17
